Goal: Navigation & Orientation: Find specific page/section

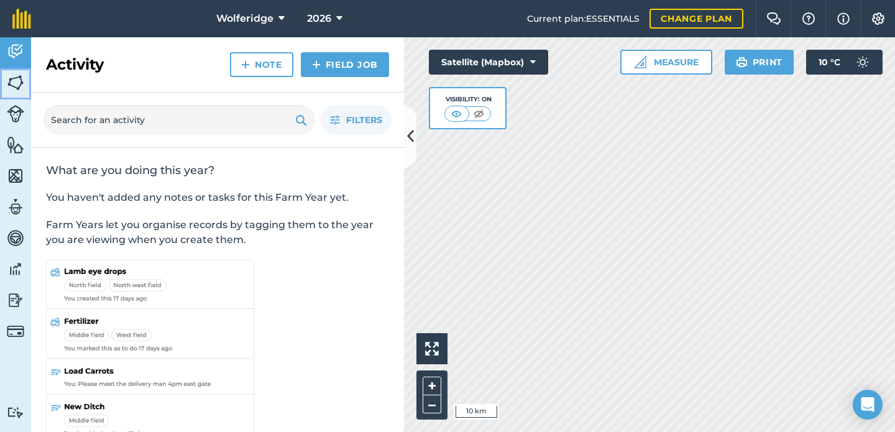
click at [13, 78] on img at bounding box center [15, 82] width 17 height 19
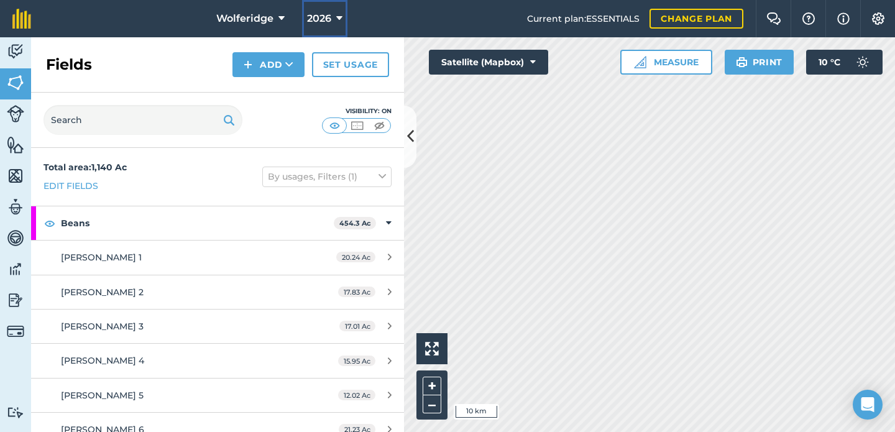
click at [324, 16] on span "2026" at bounding box center [319, 18] width 24 height 15
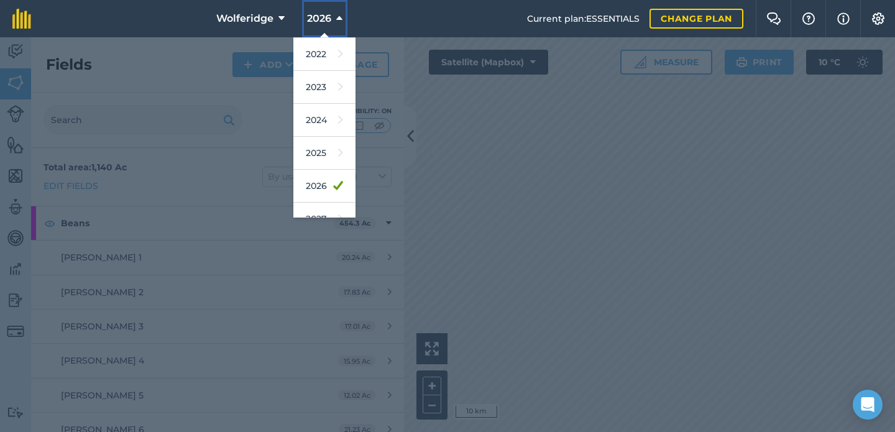
scroll to position [165, 0]
click at [319, 147] on link "2025" at bounding box center [324, 152] width 62 height 33
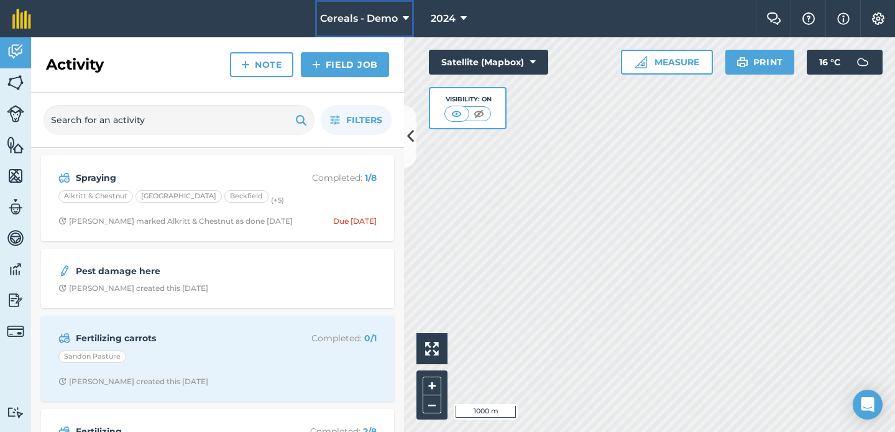
click at [372, 16] on span "Cereals - Demo" at bounding box center [359, 18] width 78 height 15
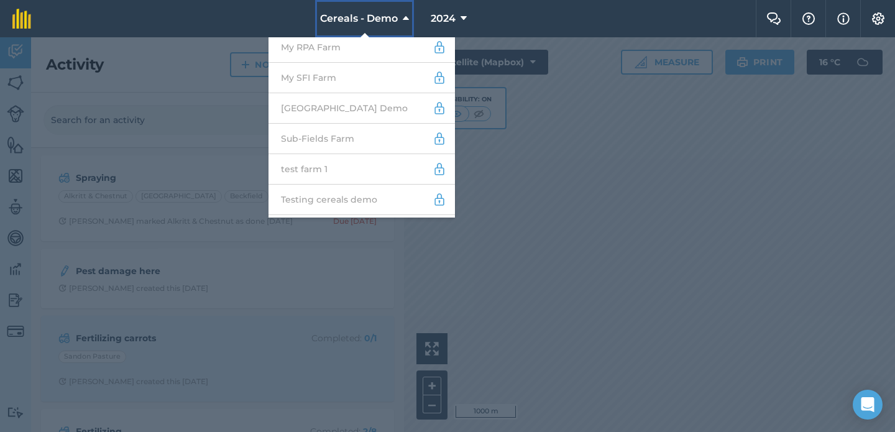
scroll to position [614, 0]
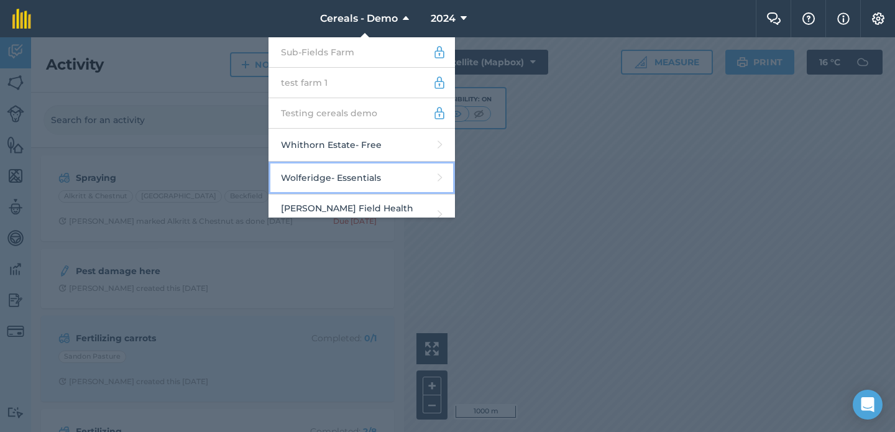
click at [382, 172] on link "Wolferidge - Essentials" at bounding box center [362, 178] width 186 height 33
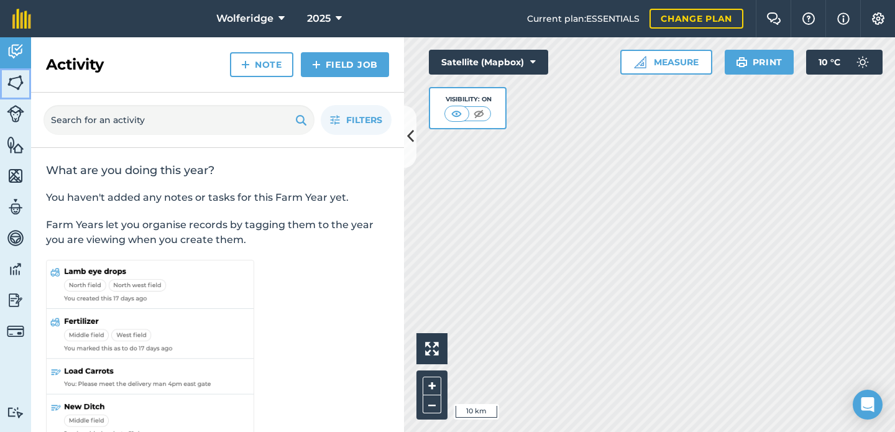
click at [15, 76] on img at bounding box center [15, 82] width 17 height 19
